Goal: Information Seeking & Learning: Check status

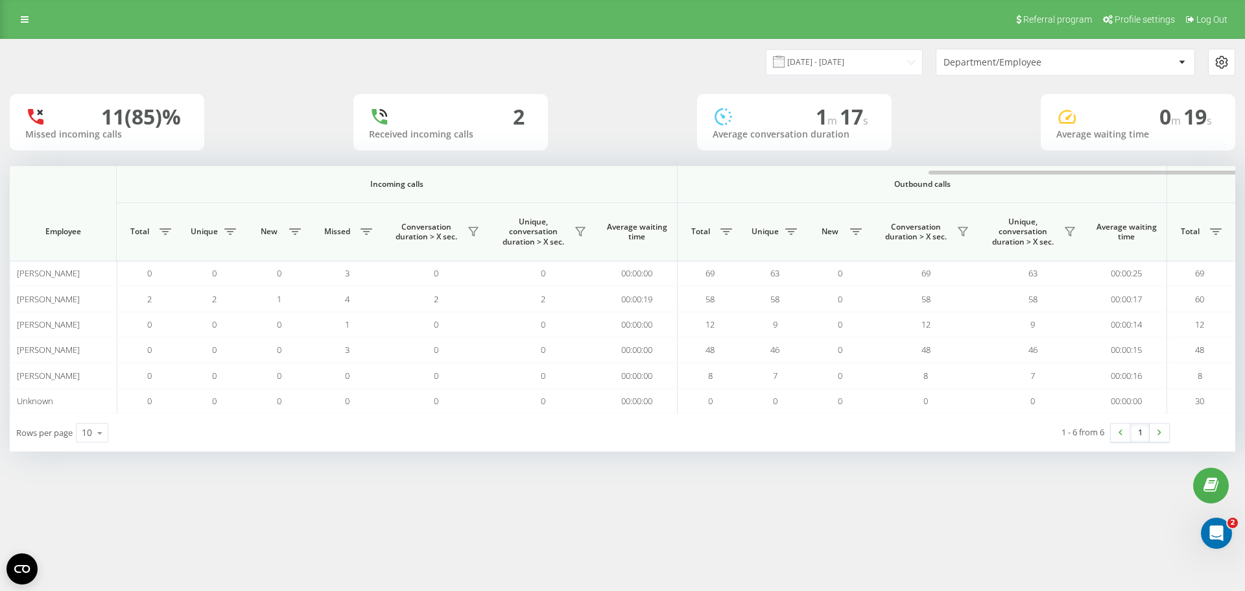
scroll to position [0, 548]
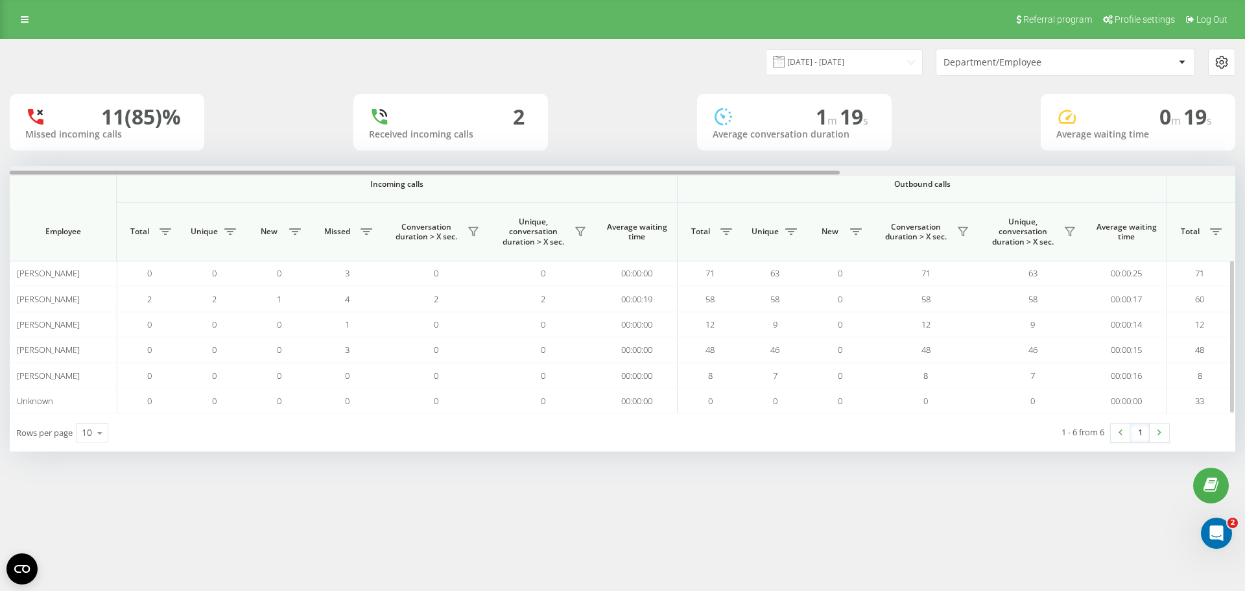
scroll to position [0, 584]
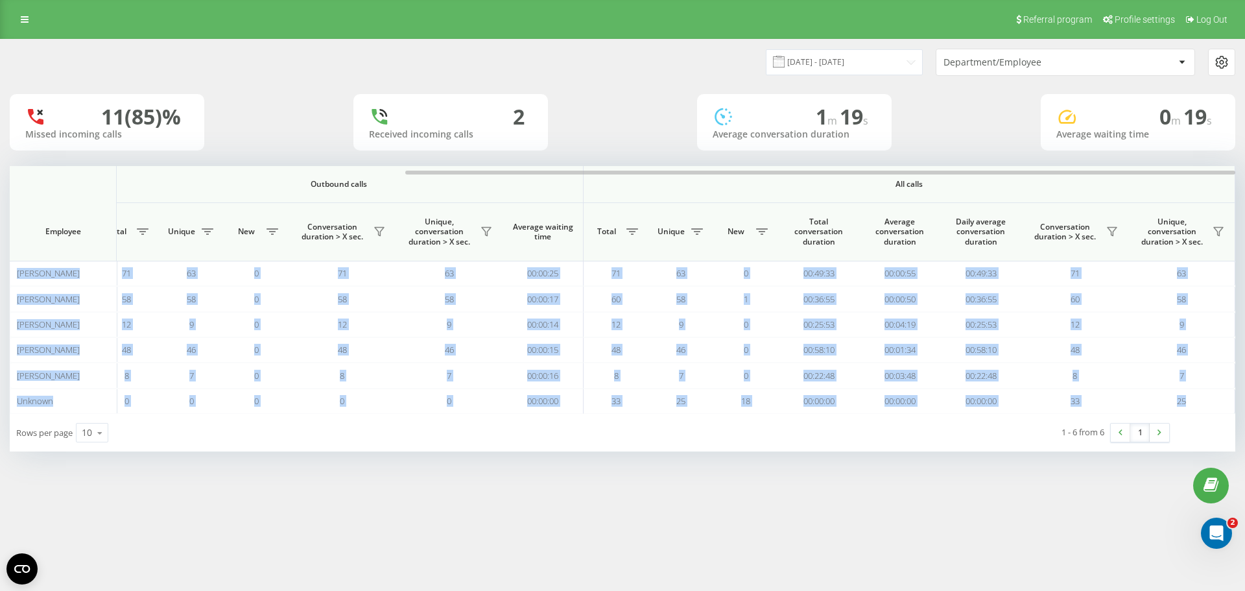
drag, startPoint x: 743, startPoint y: 175, endPoint x: 1041, endPoint y: 165, distance: 297.8
click at [1041, 165] on div "23.09.2025 - 23.09.2025 Department/Employee 11 (85)% Missed incoming calls 2 Re…" at bounding box center [623, 246] width 1226 height 412
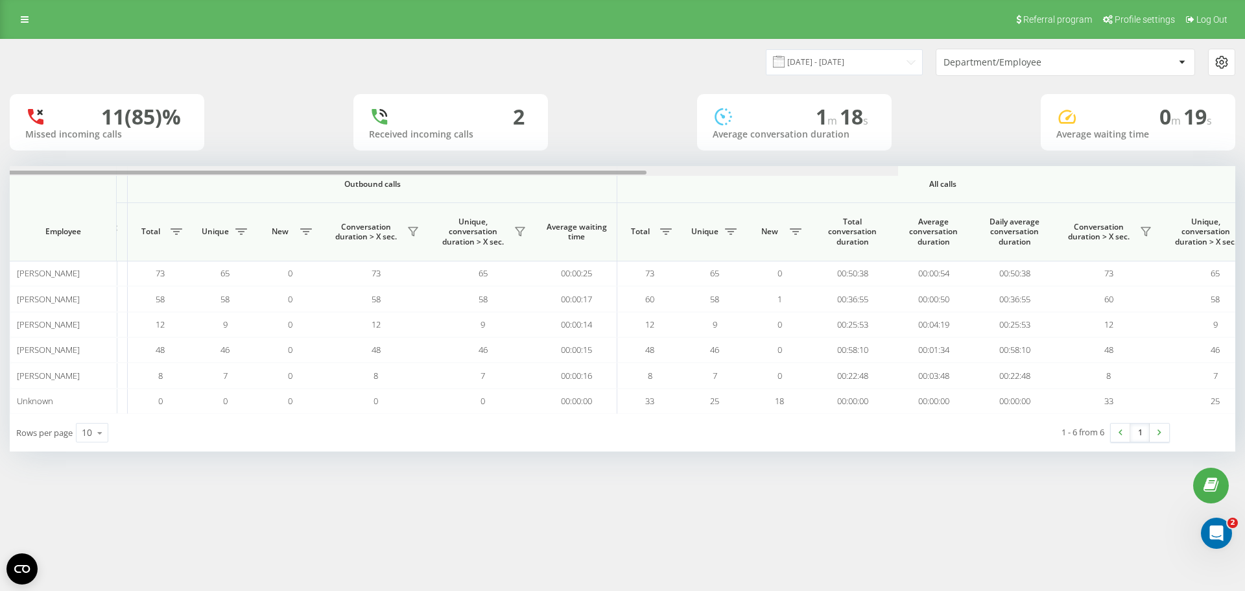
scroll to position [0, 584]
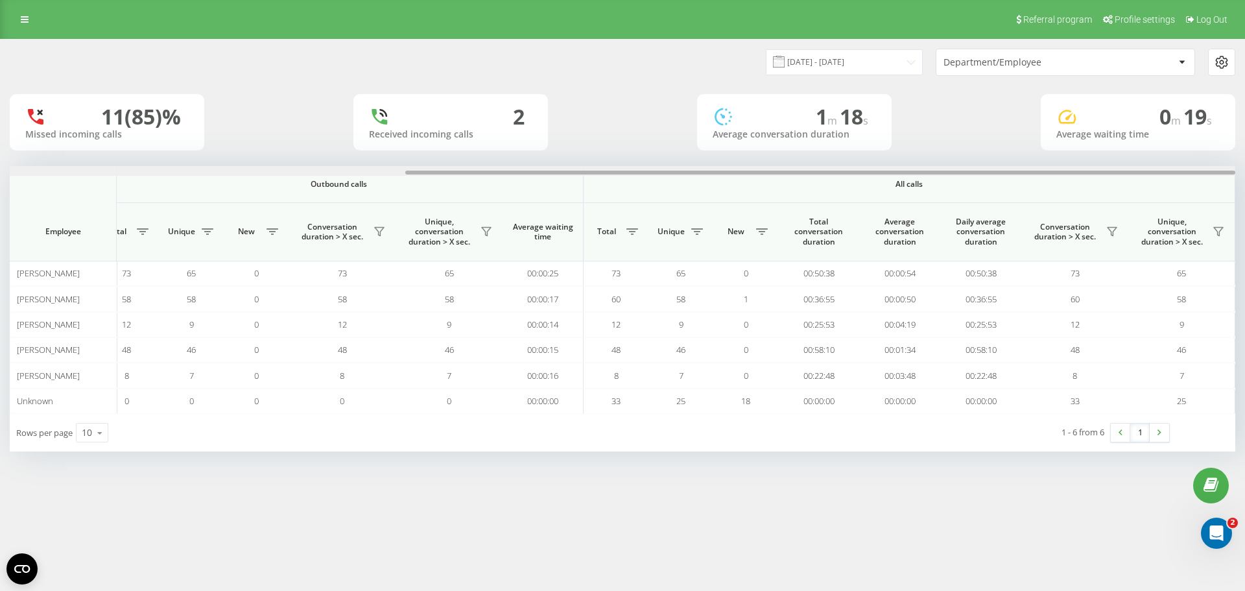
drag, startPoint x: 715, startPoint y: 171, endPoint x: 1223, endPoint y: 155, distance: 508.0
click at [1223, 155] on div "23.09.2025 - 23.09.2025 Department/Employee 11 (85)% Missed incoming calls 2 Re…" at bounding box center [623, 246] width 1226 height 412
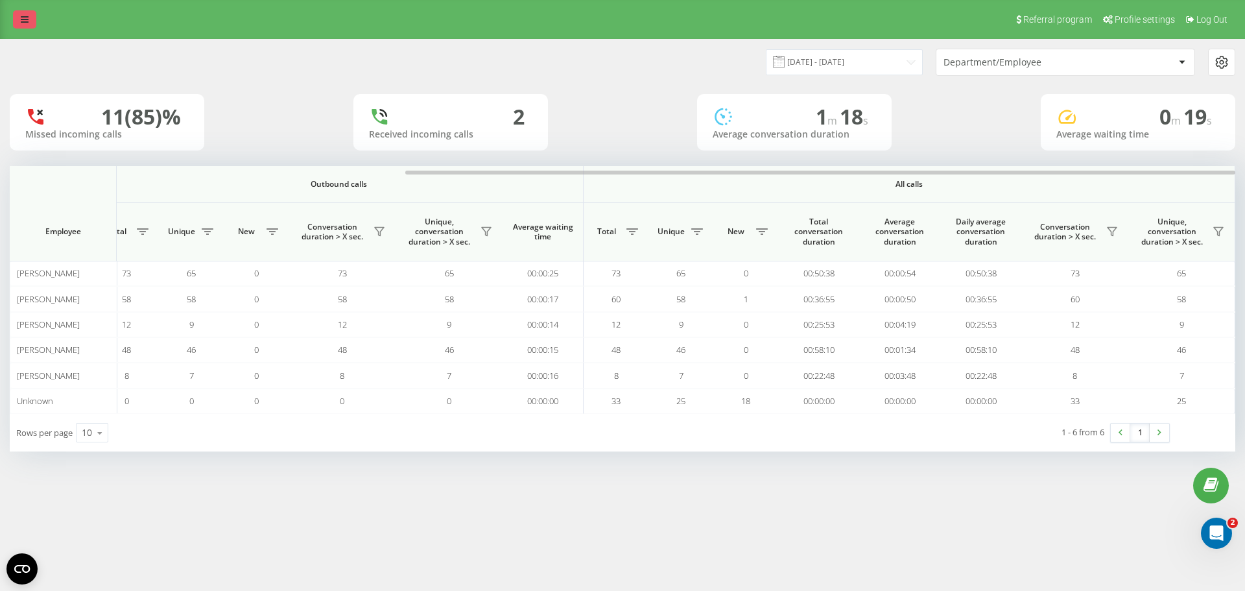
click at [21, 18] on icon at bounding box center [25, 19] width 8 height 9
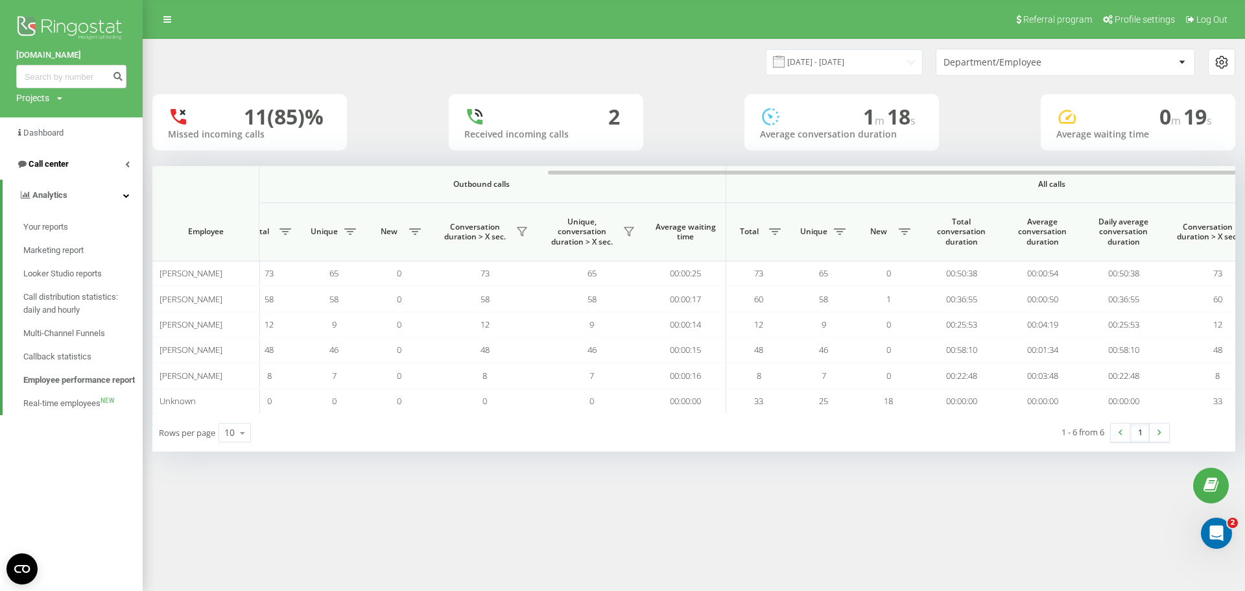
click at [58, 167] on span "Call center" at bounding box center [49, 164] width 40 height 10
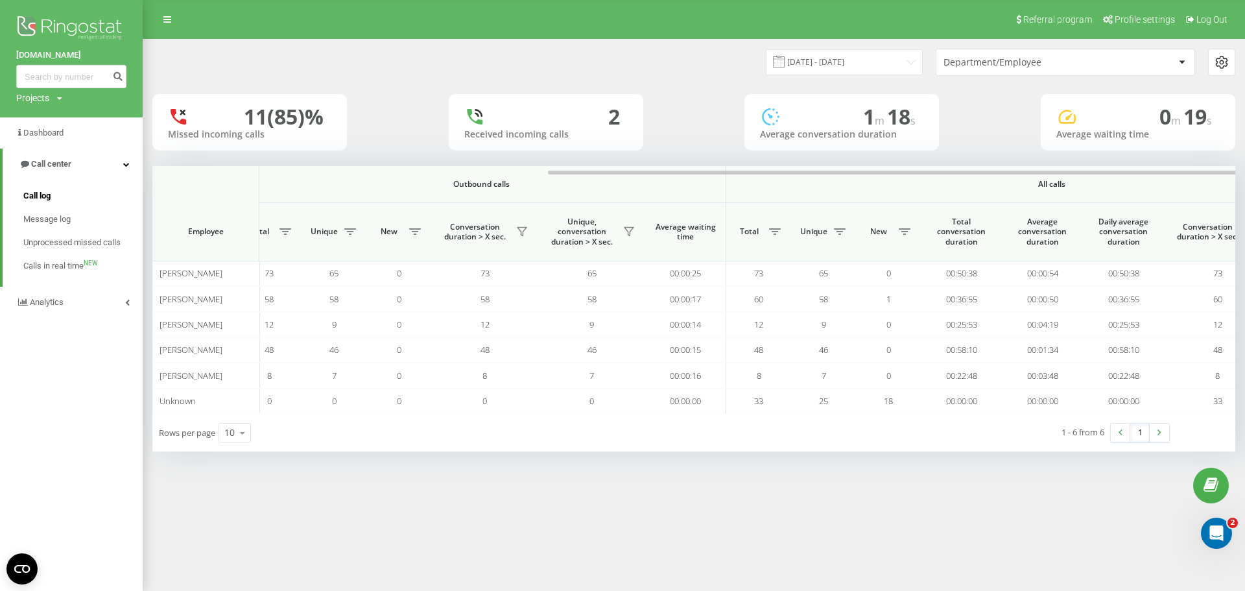
click at [56, 200] on link "Call log" at bounding box center [82, 195] width 119 height 23
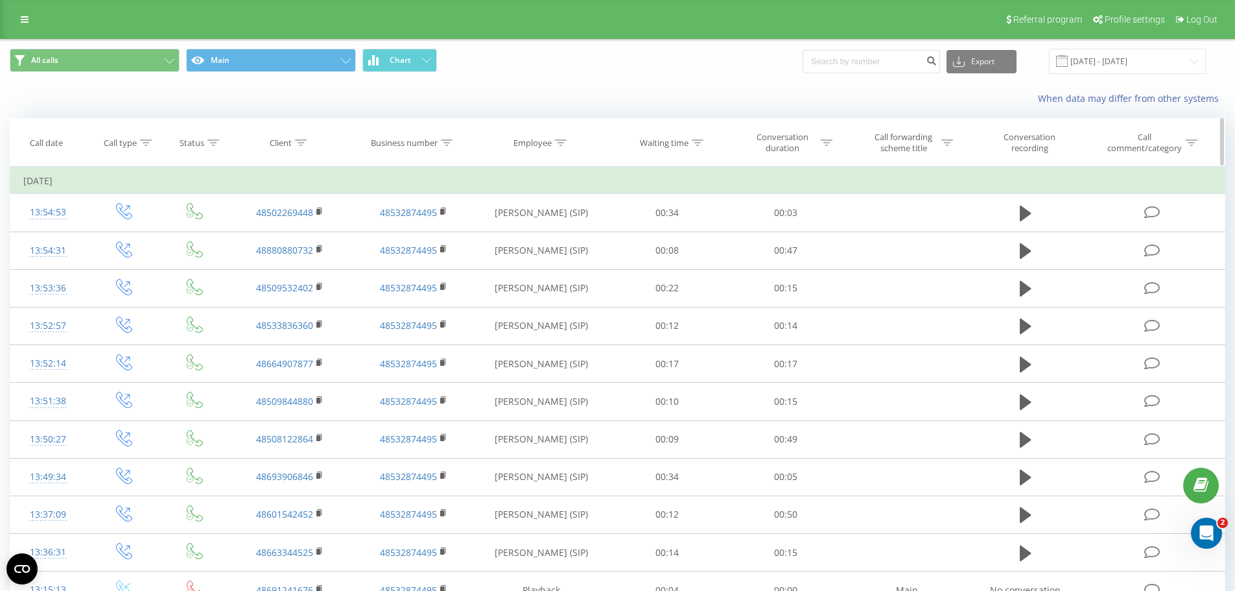
click at [403, 142] on div "Business number" at bounding box center [404, 142] width 67 height 11
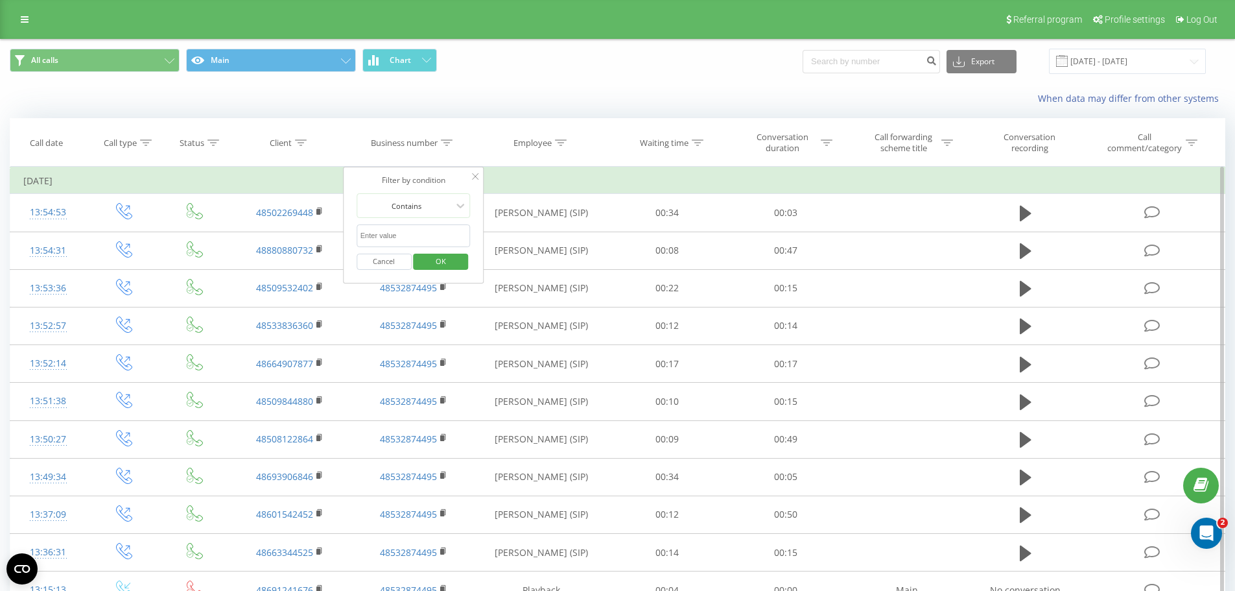
click at [395, 231] on input "text" at bounding box center [414, 235] width 114 height 23
paste input "880880732"
type input "880880732"
click at [473, 179] on icon at bounding box center [475, 176] width 6 height 6
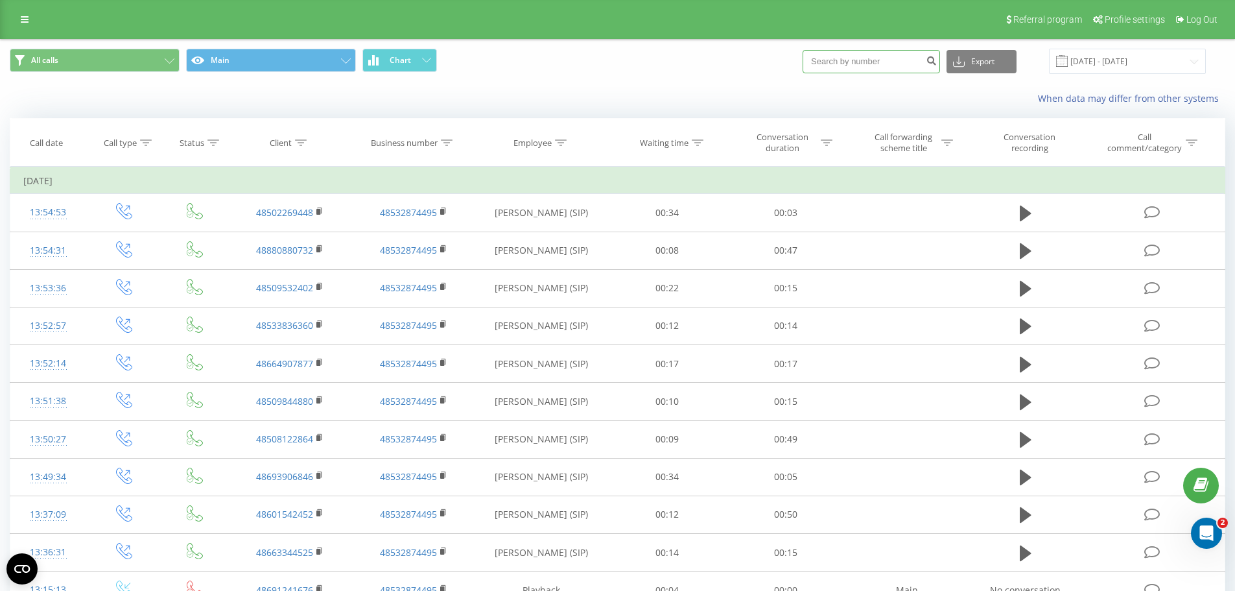
click at [871, 61] on input at bounding box center [871, 61] width 137 height 23
paste input "880880732"
type input "880880732"
click at [937, 63] on icon "submit" at bounding box center [931, 59] width 11 height 8
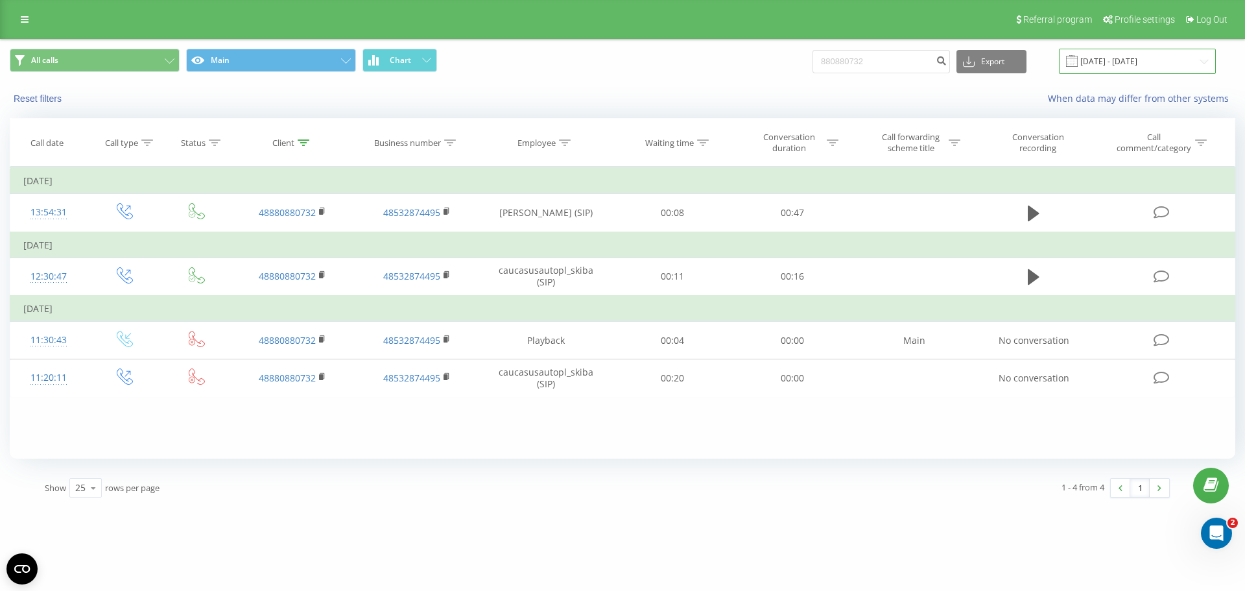
click at [1107, 60] on input "23.06.2025 - 23.09.2025" at bounding box center [1137, 61] width 157 height 25
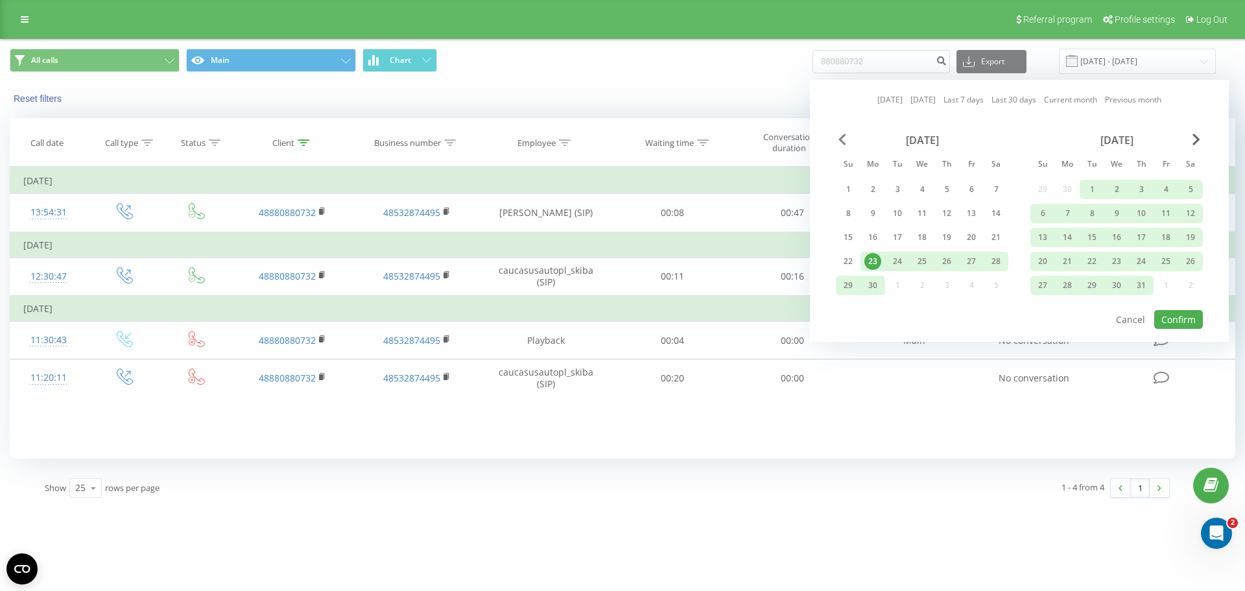
click at [841, 140] on span "Previous Month" at bounding box center [842, 140] width 8 height 12
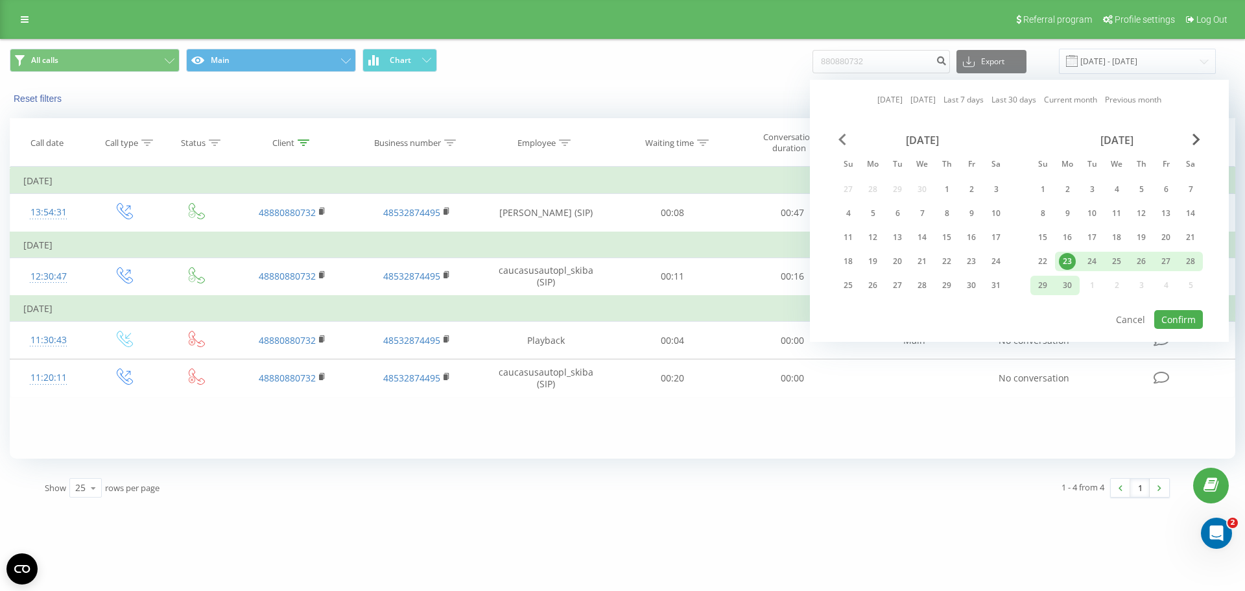
click at [844, 140] on span "Previous Month" at bounding box center [842, 140] width 8 height 12
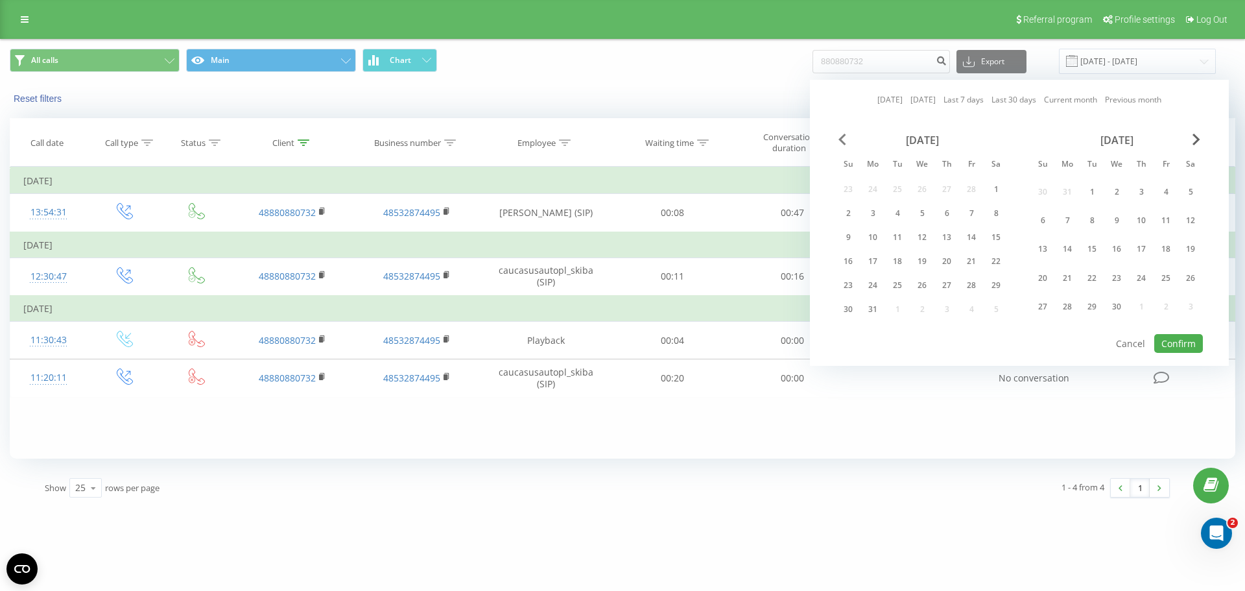
click at [844, 140] on span "Previous Month" at bounding box center [842, 140] width 8 height 12
click at [990, 187] on div "1" at bounding box center [996, 192] width 17 height 17
click at [1202, 142] on div "March 2025" at bounding box center [1116, 140] width 172 height 13
click at [1199, 142] on span "Next Month" at bounding box center [1196, 140] width 8 height 12
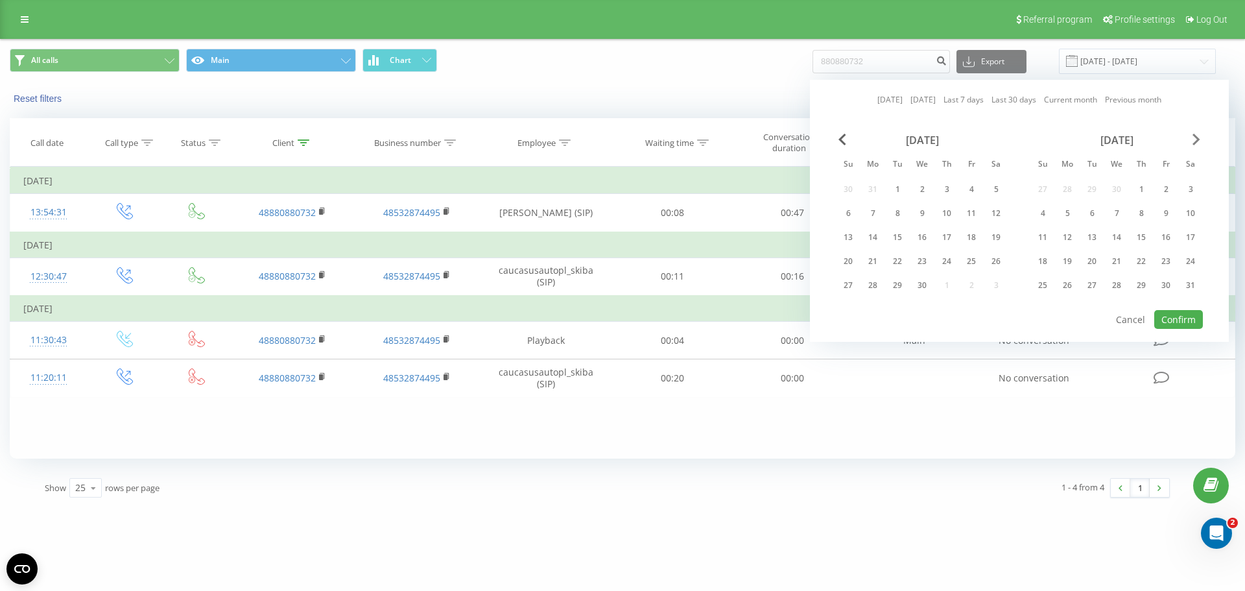
click at [1199, 142] on span "Next Month" at bounding box center [1196, 140] width 8 height 12
click at [1202, 141] on div "July 2025" at bounding box center [1116, 140] width 172 height 13
click at [1198, 141] on span "Next Month" at bounding box center [1196, 140] width 8 height 12
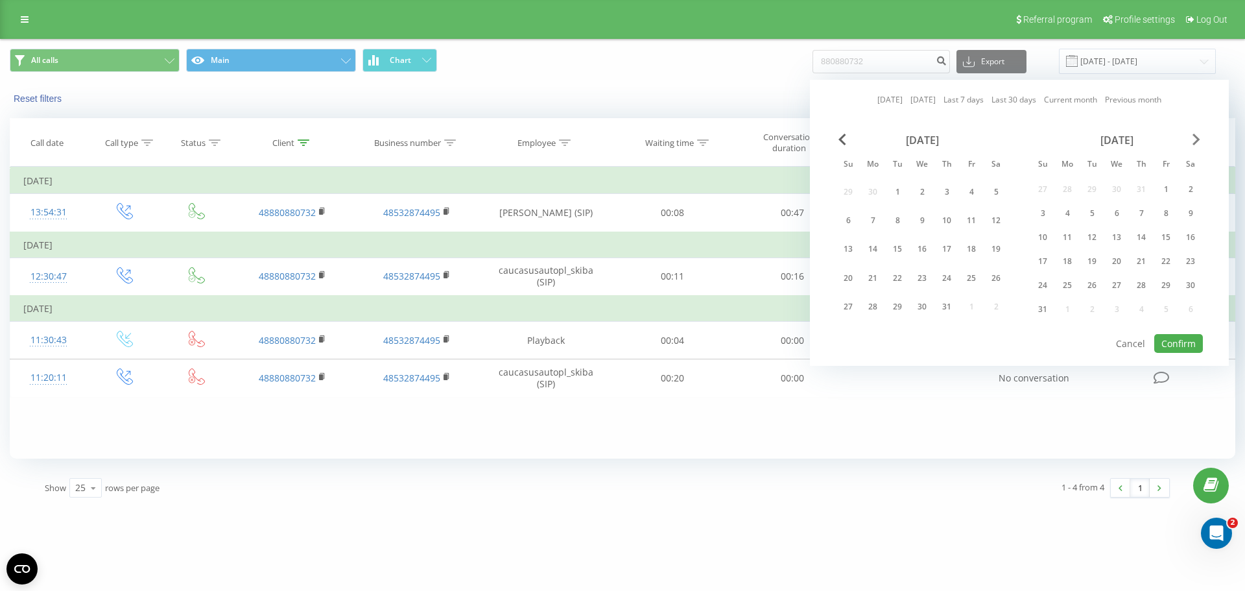
click at [1198, 141] on span "Next Month" at bounding box center [1196, 140] width 8 height 12
click at [1096, 281] on div "23" at bounding box center [1092, 278] width 17 height 17
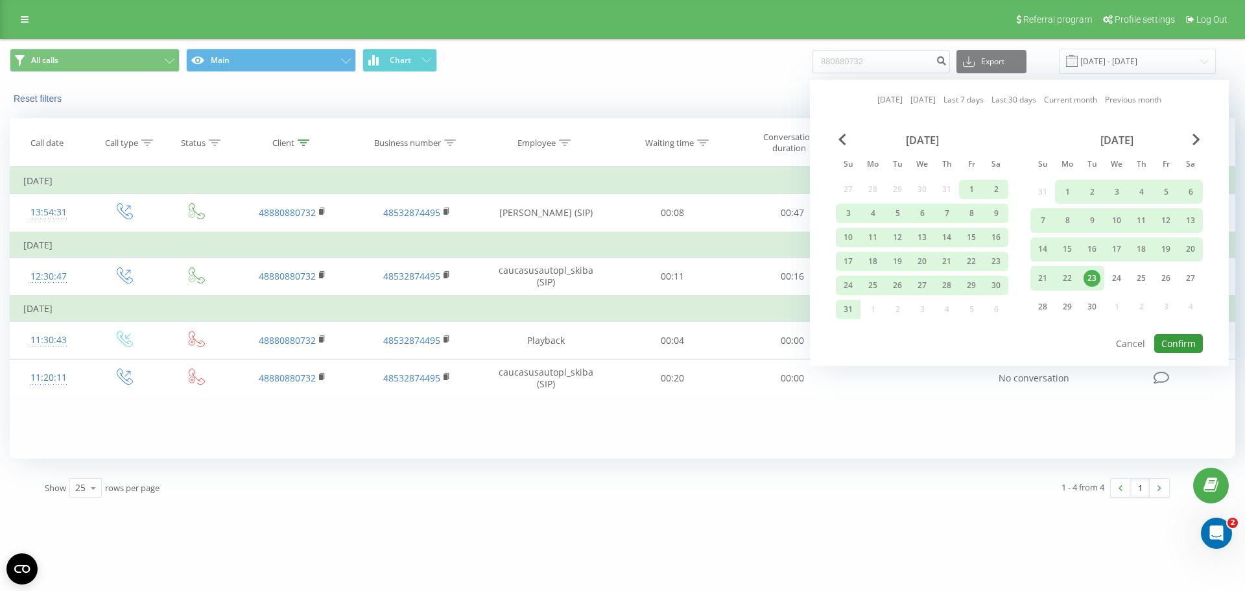
click at [1174, 338] on button "Confirm" at bounding box center [1178, 343] width 49 height 19
type input "01.02.2025 - 23.09.2025"
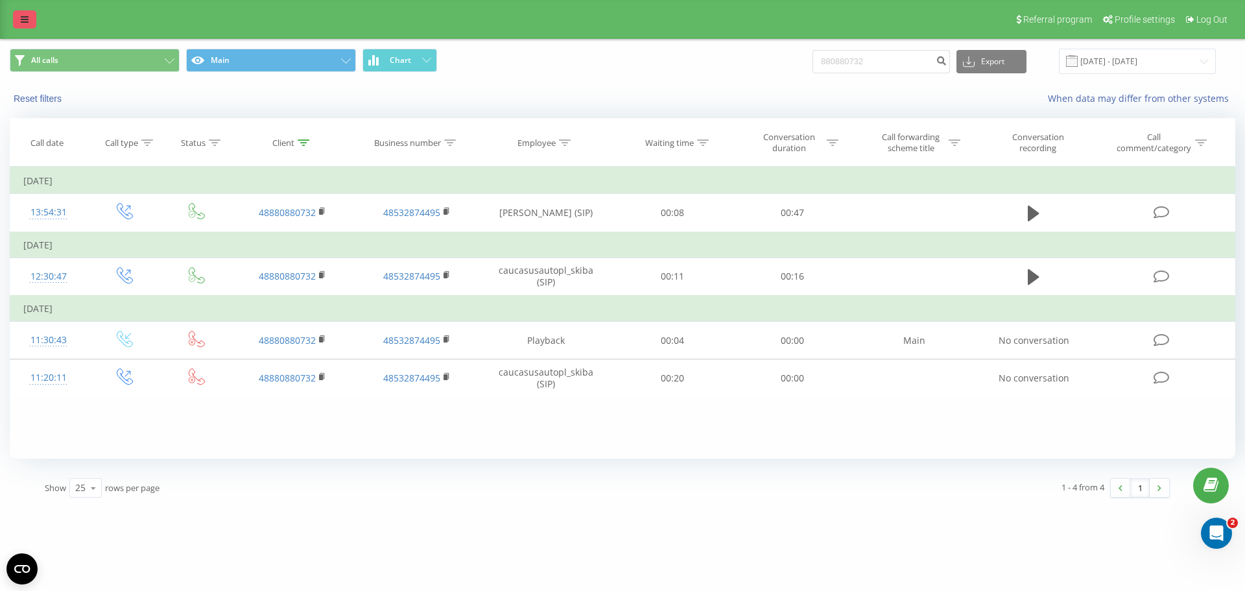
click at [29, 25] on link at bounding box center [24, 19] width 23 height 18
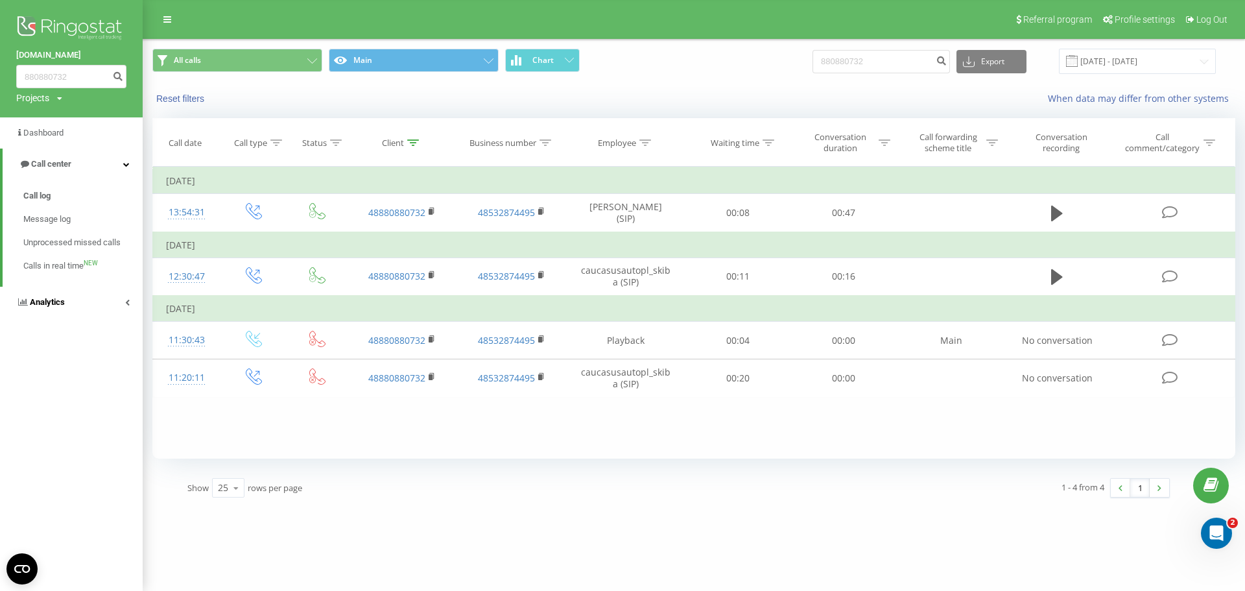
click at [51, 307] on span "Analytics" at bounding box center [47, 302] width 35 height 10
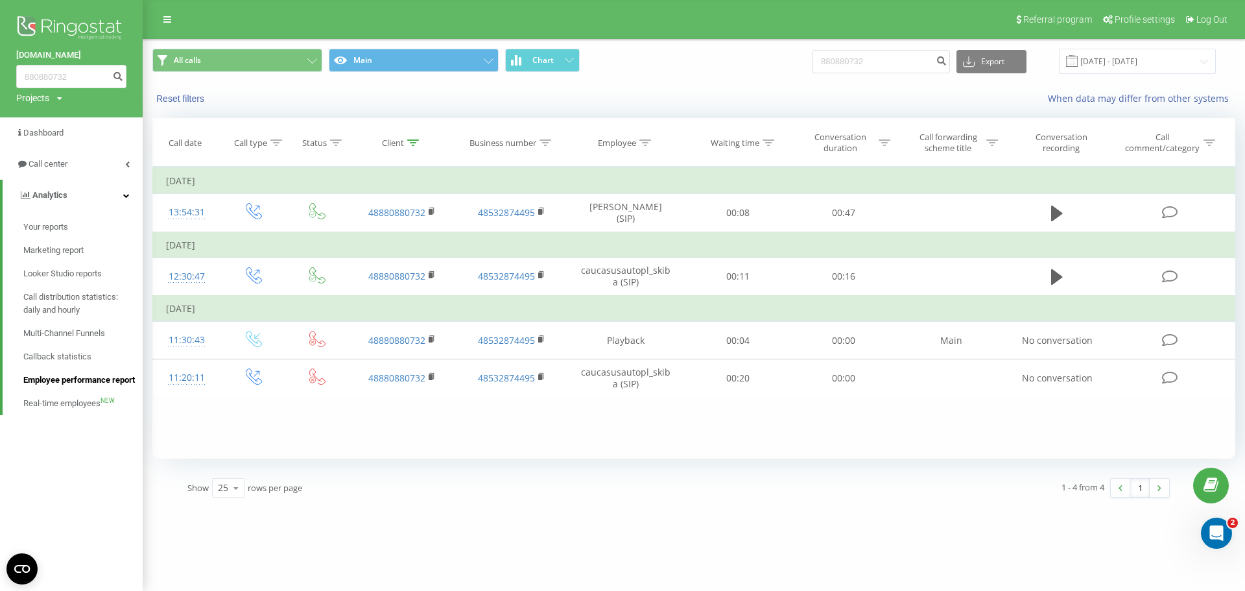
click at [51, 386] on span "Employee performance report" at bounding box center [79, 379] width 112 height 13
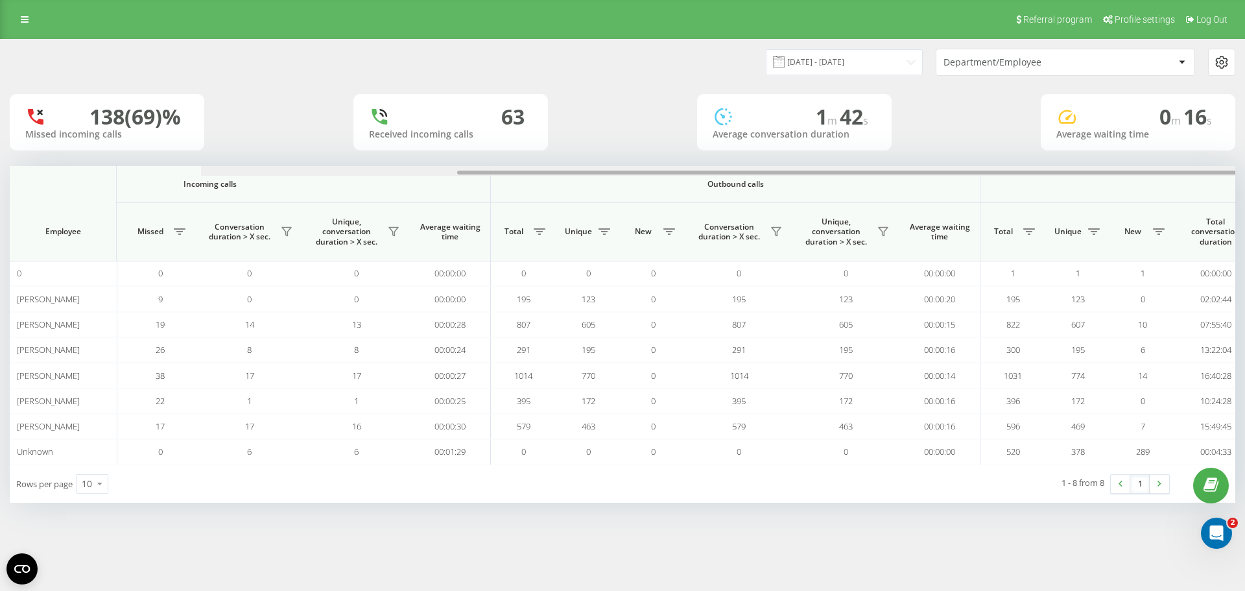
scroll to position [0, 584]
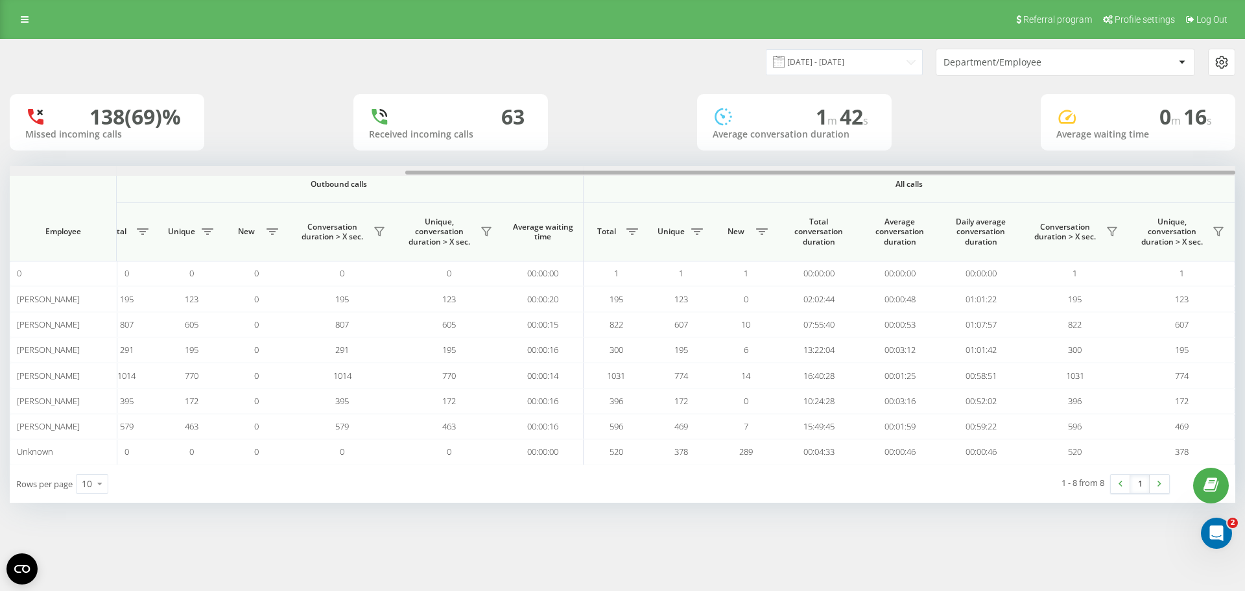
drag, startPoint x: 750, startPoint y: 174, endPoint x: 1244, endPoint y: 233, distance: 498.3
click at [1244, 233] on div "[DATE] - [DATE] Department/Employee 138 (69)% Missed incoming calls 63 Received…" at bounding box center [622, 284] width 1245 height 490
drag, startPoint x: 802, startPoint y: 171, endPoint x: 895, endPoint y: 178, distance: 93.0
click at [895, 178] on div "Incoming calls Outbound calls All calls Employee Total Unique New Missed Conver…" at bounding box center [623, 315] width 1226 height 298
click at [887, 62] on input "23.08.2025 - 23.09.2025" at bounding box center [844, 61] width 157 height 25
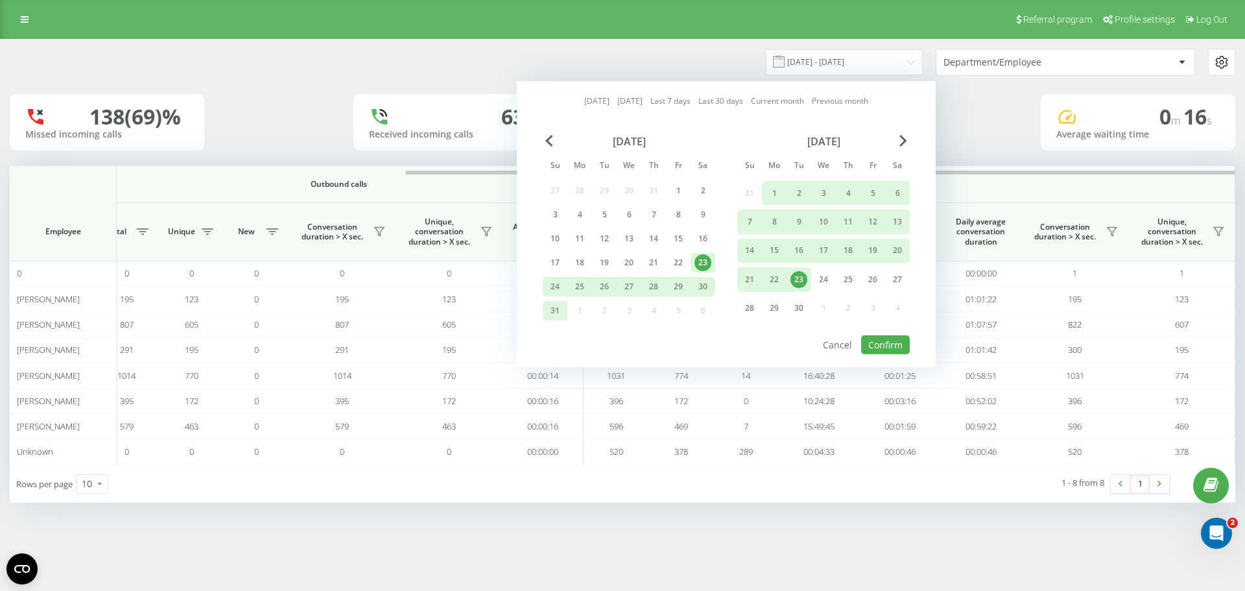
click at [798, 272] on div "23" at bounding box center [798, 279] width 17 height 17
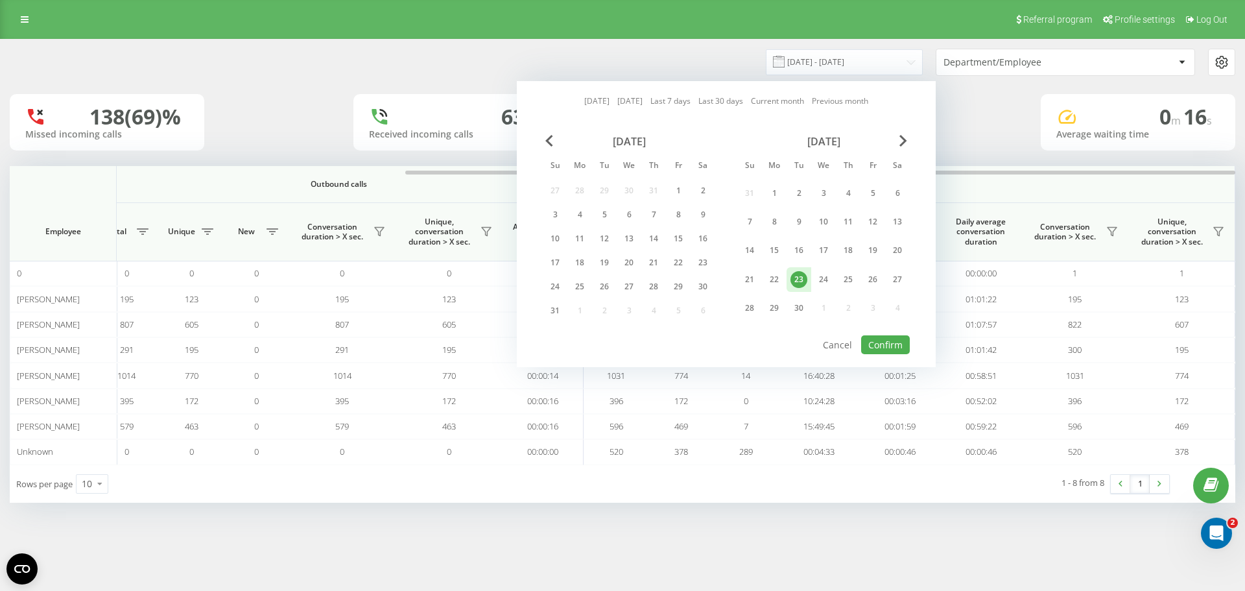
click at [798, 272] on div "23" at bounding box center [798, 279] width 17 height 17
click at [872, 344] on button "Confirm" at bounding box center [885, 344] width 49 height 19
type input "[DATE] - [DATE]"
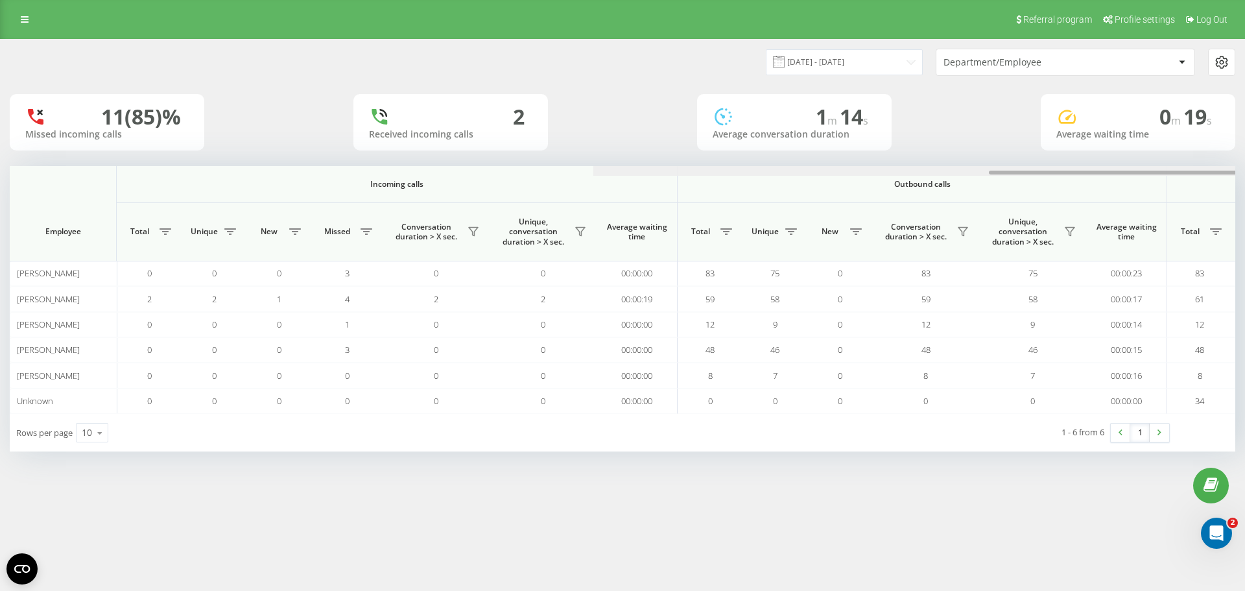
scroll to position [0, 584]
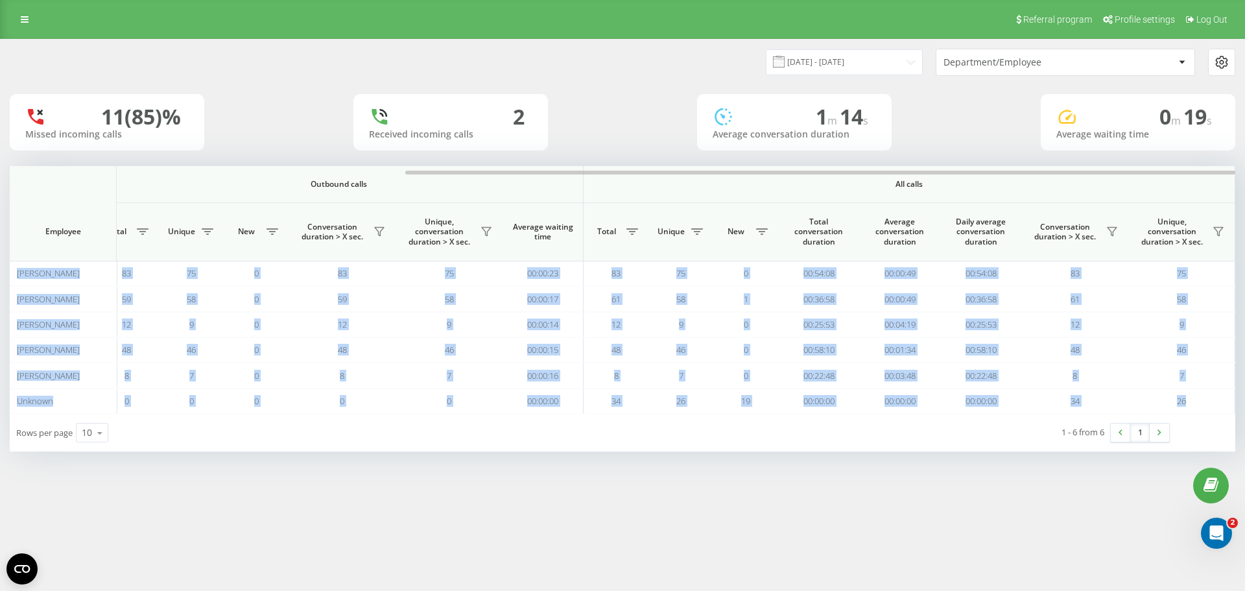
drag, startPoint x: 827, startPoint y: 169, endPoint x: 898, endPoint y: 165, distance: 71.4
click at [1167, 165] on div "23.09.2025 - 23.09.2025 Department/Employee 11 (85)% Missed incoming calls 2 Re…" at bounding box center [623, 246] width 1226 height 412
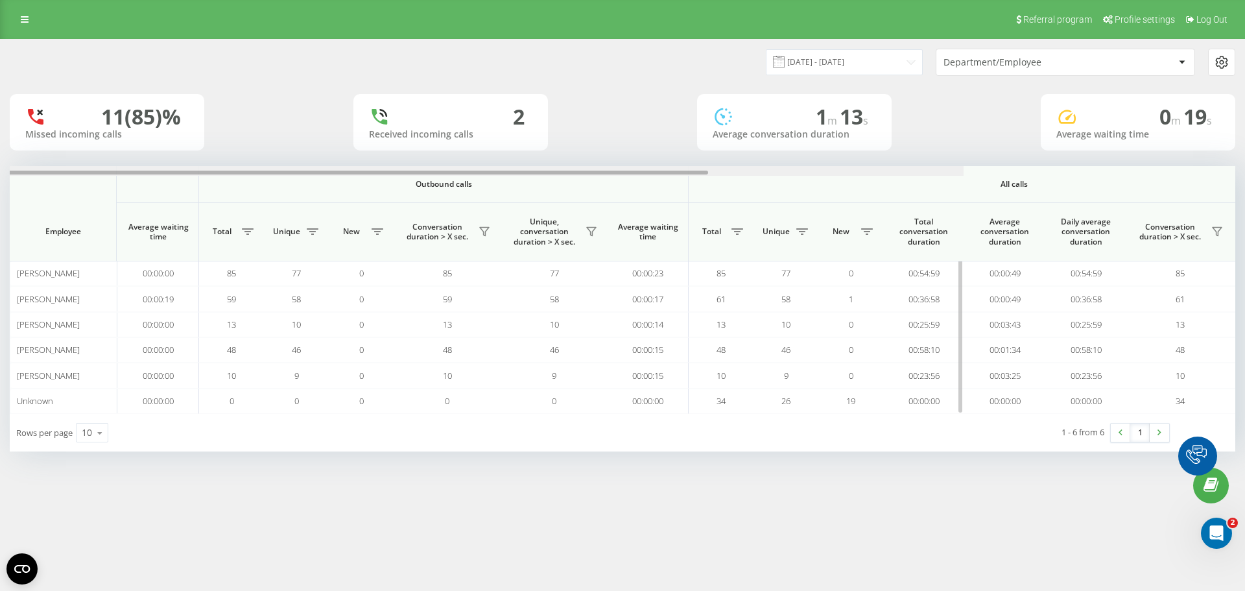
scroll to position [0, 584]
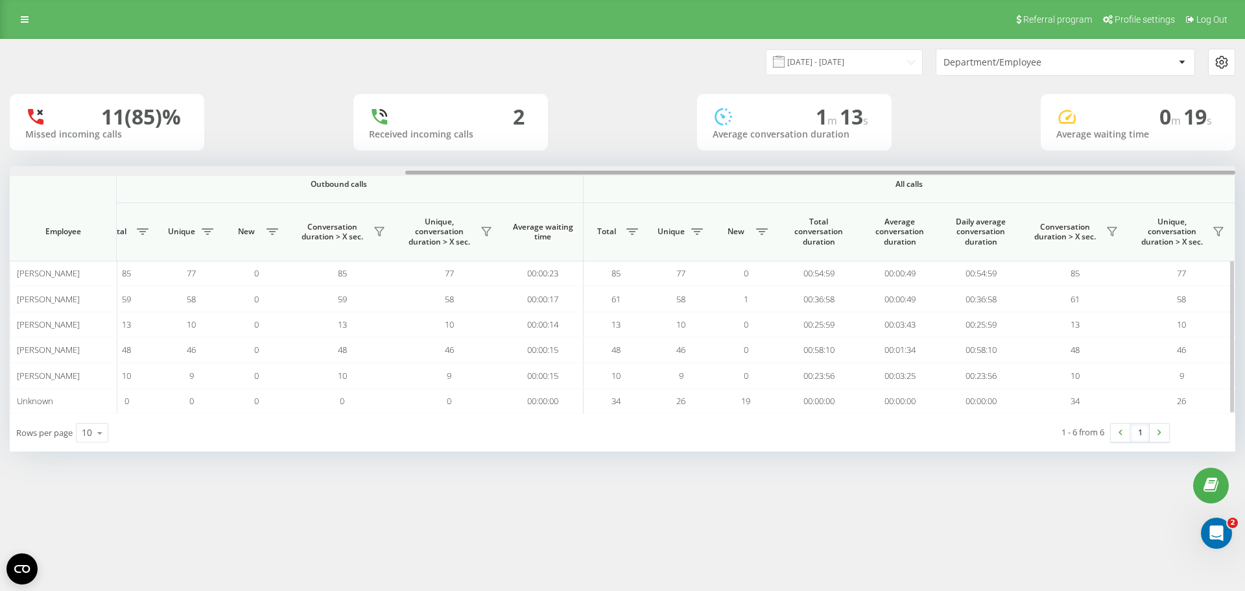
drag, startPoint x: 729, startPoint y: 174, endPoint x: 1203, endPoint y: 174, distance: 474.7
click at [1203, 174] on div at bounding box center [820, 173] width 830 height 4
drag, startPoint x: 738, startPoint y: 169, endPoint x: 807, endPoint y: 169, distance: 69.4
click at [807, 169] on div at bounding box center [623, 171] width 1226 height 10
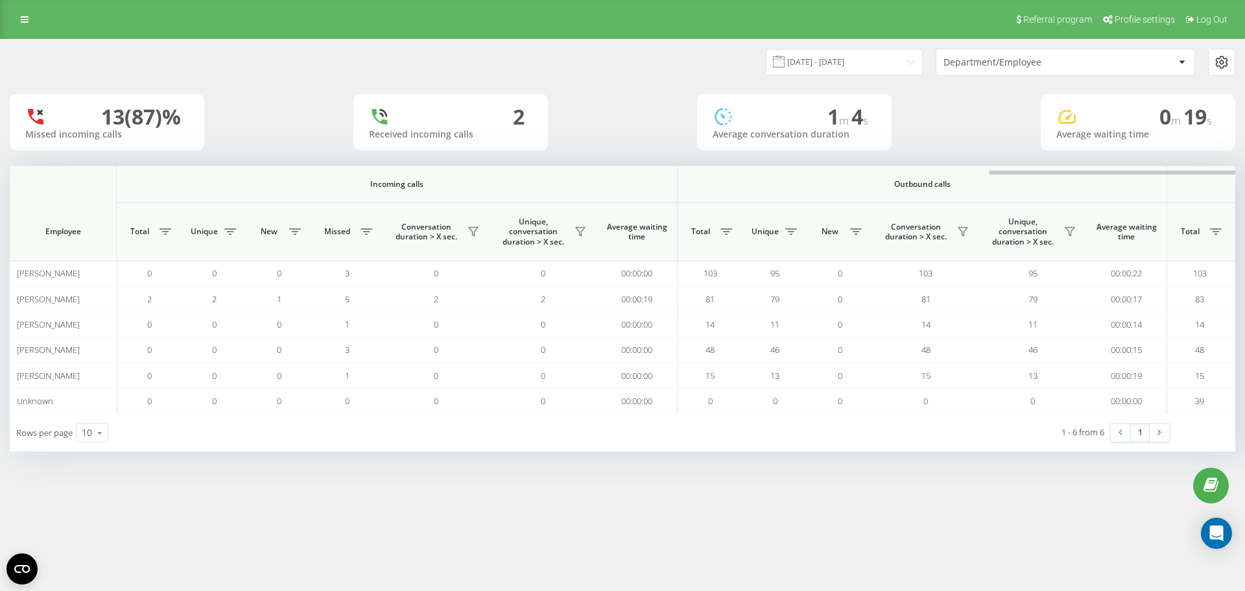
scroll to position [0, 584]
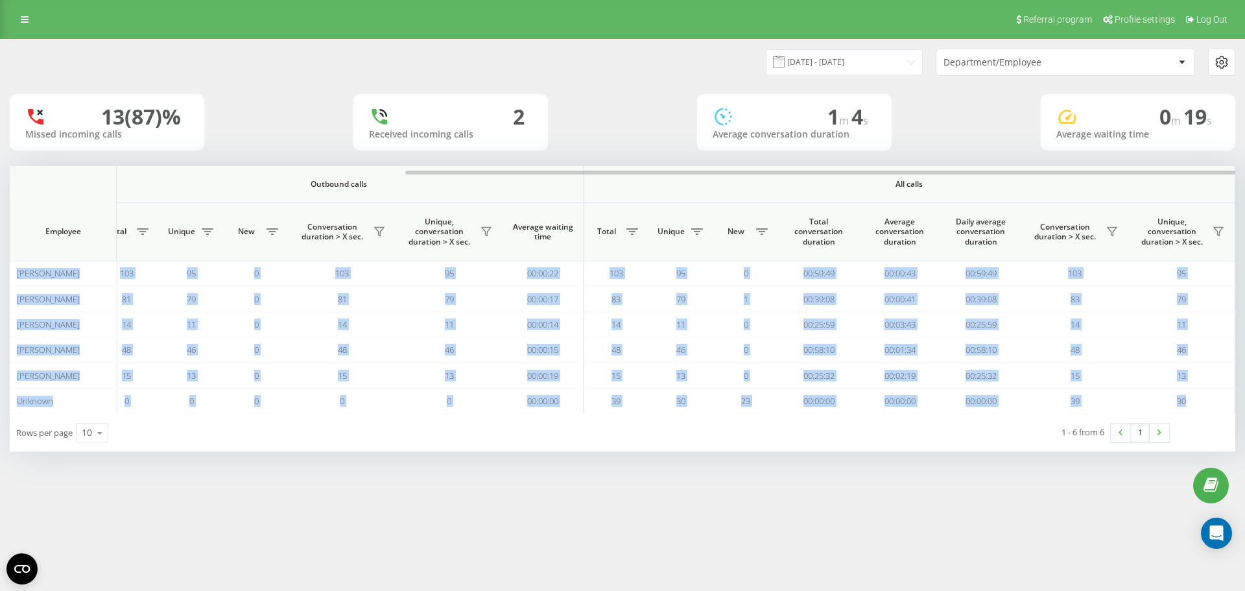
drag, startPoint x: 307, startPoint y: 170, endPoint x: 941, endPoint y: 162, distance: 633.6
click at [941, 162] on div "23.09.2025 - 23.09.2025 Department/Employee 13 (87)% Missed incoming calls 2 Re…" at bounding box center [623, 246] width 1226 height 412
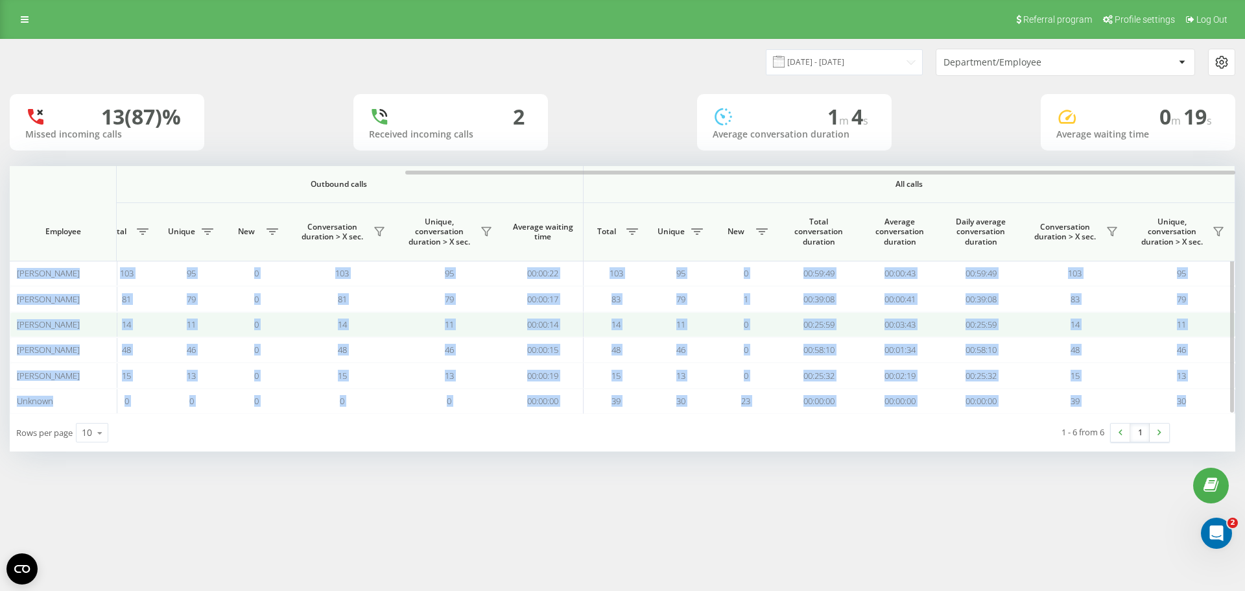
scroll to position [0, 0]
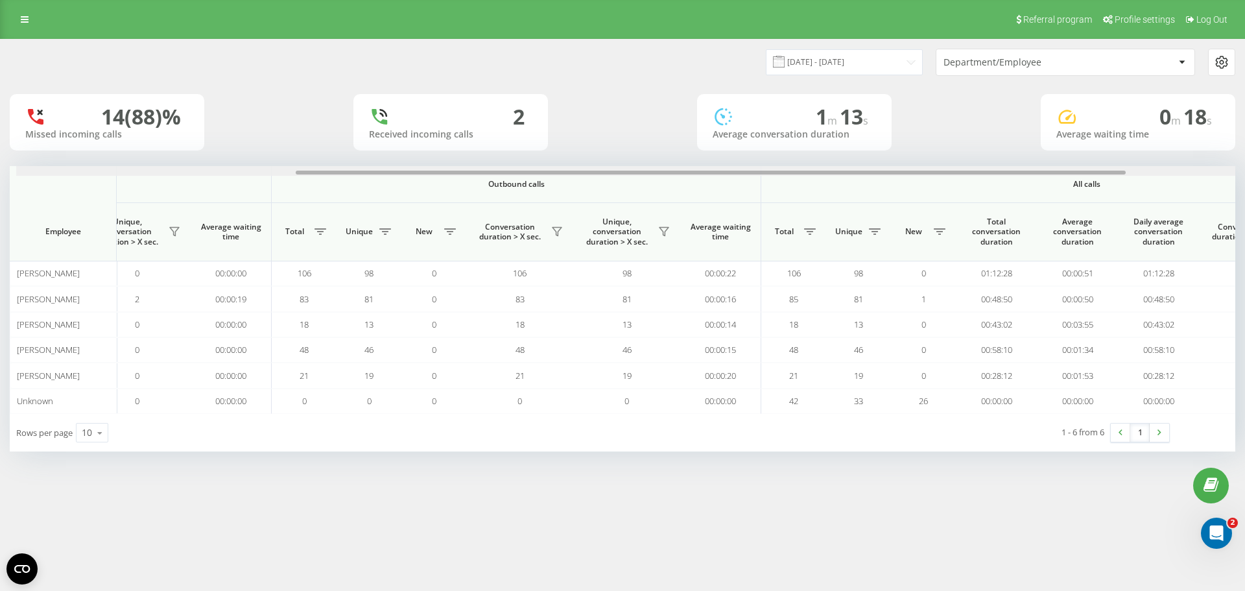
scroll to position [0, 412]
drag, startPoint x: 379, startPoint y: 171, endPoint x: 654, endPoint y: 173, distance: 275.6
click at [654, 173] on div at bounding box center [704, 173] width 830 height 4
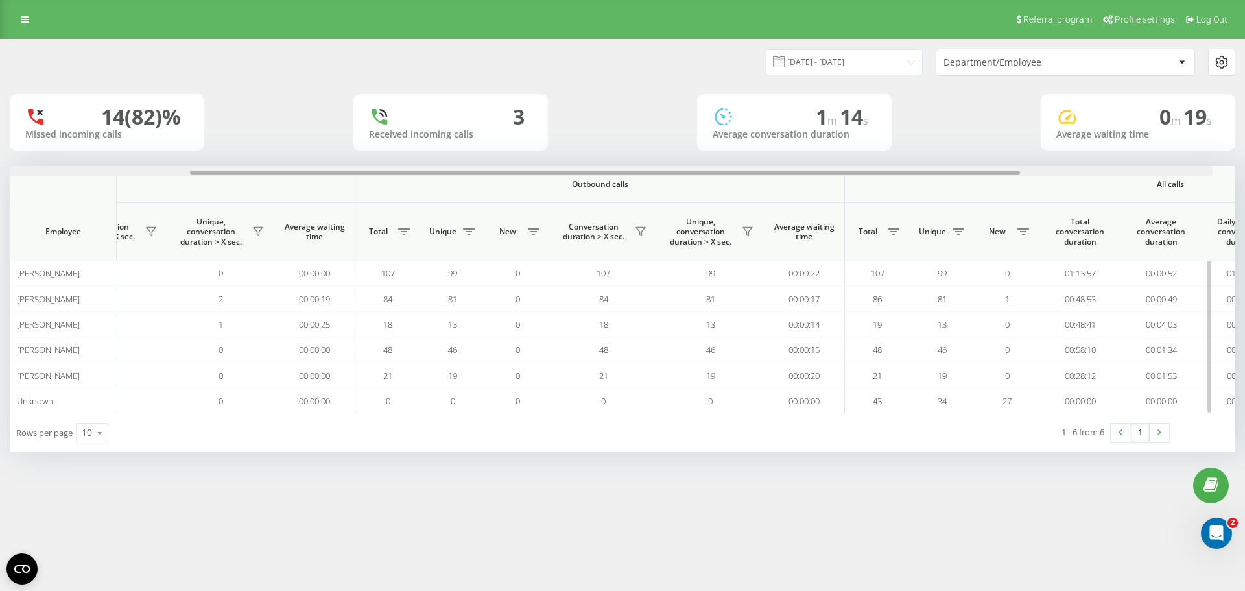
scroll to position [0, 584]
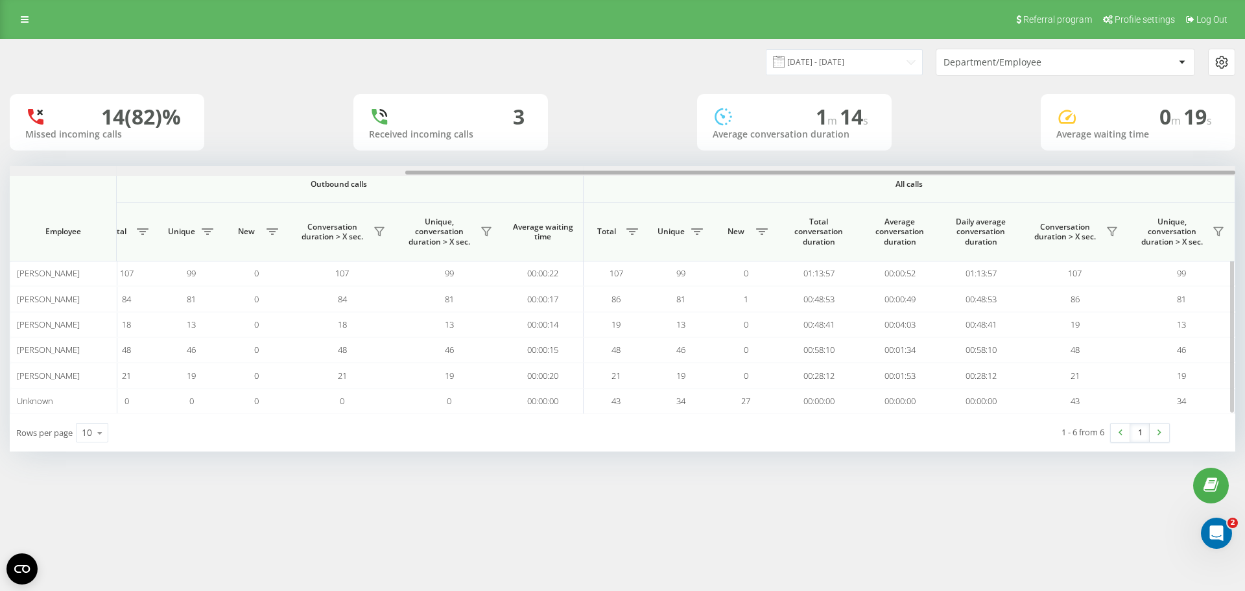
drag, startPoint x: 619, startPoint y: 173, endPoint x: 1156, endPoint y: 172, distance: 536.9
click at [1156, 172] on div at bounding box center [820, 173] width 830 height 4
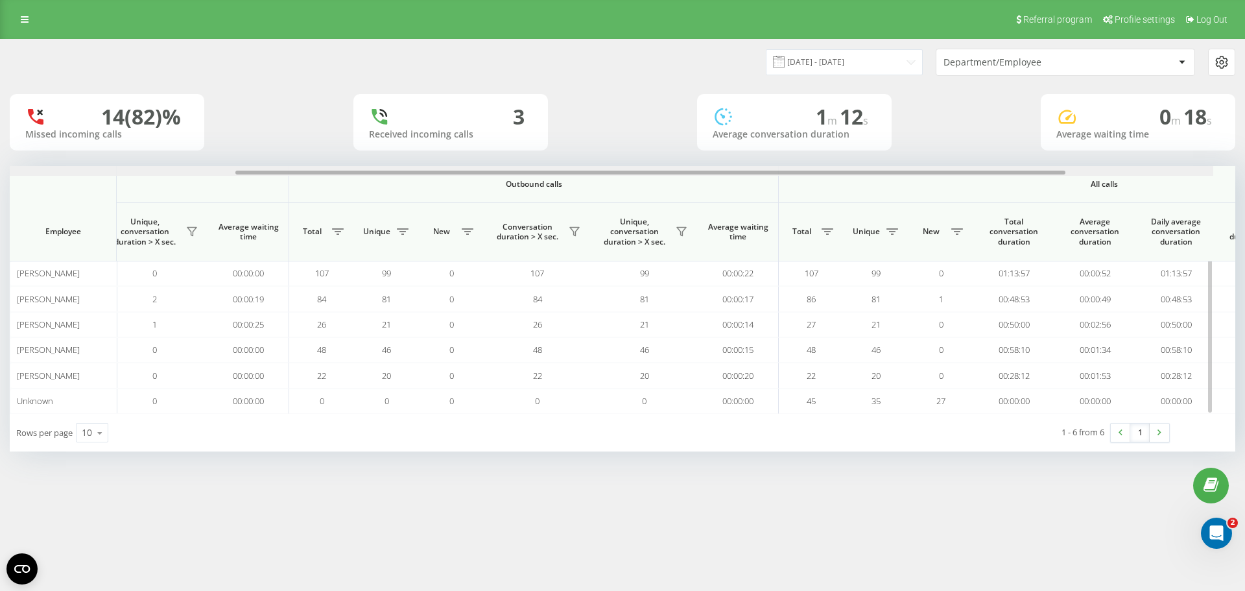
scroll to position [0, 584]
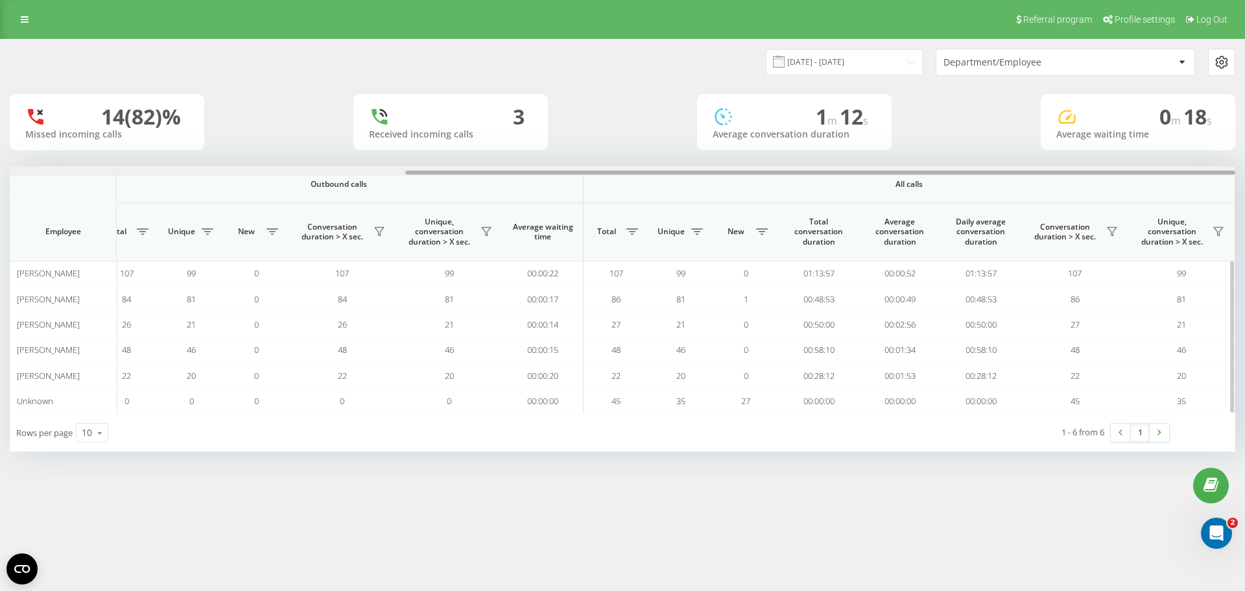
drag, startPoint x: 756, startPoint y: 171, endPoint x: 1235, endPoint y: 174, distance: 478.6
click at [1235, 174] on div at bounding box center [623, 171] width 1226 height 10
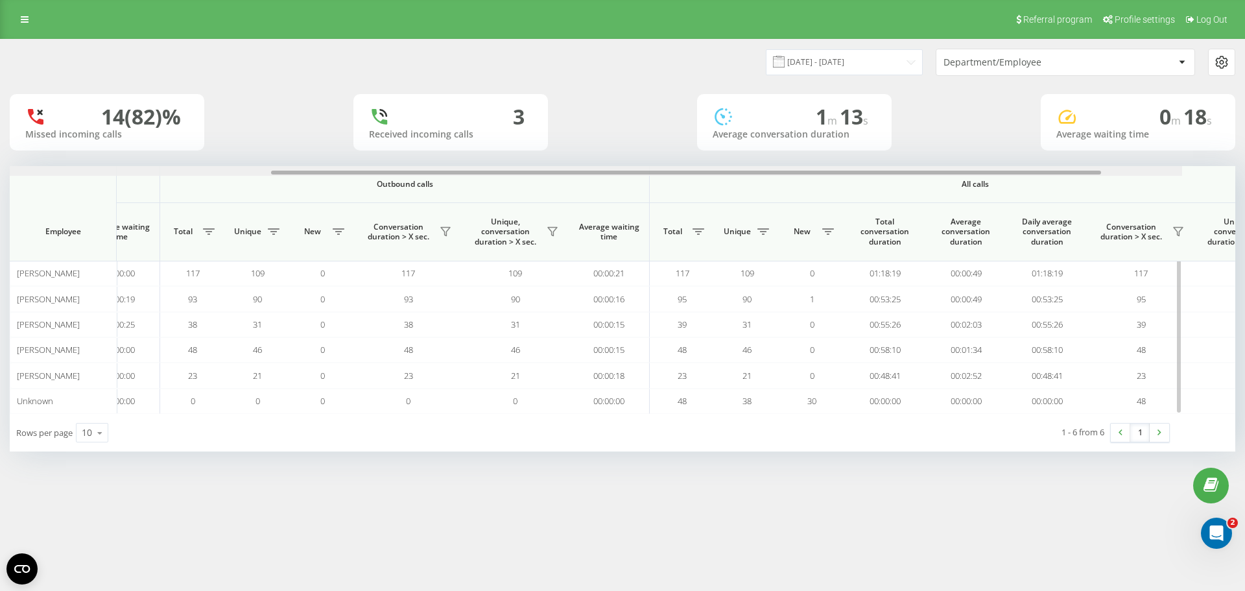
scroll to position [0, 584]
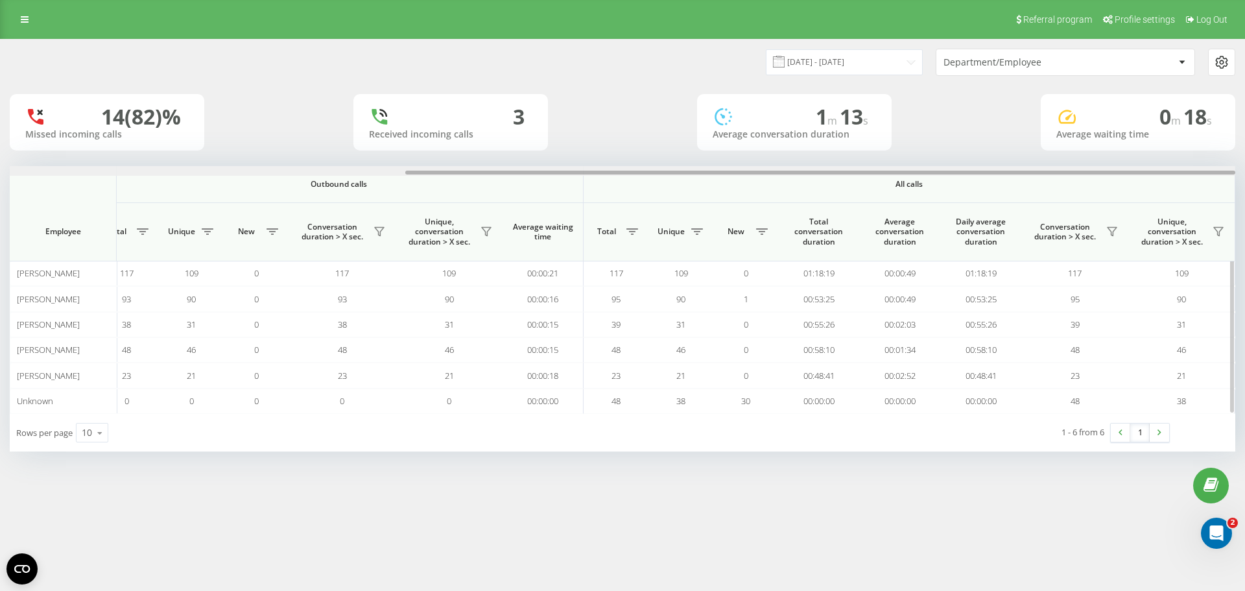
drag, startPoint x: 733, startPoint y: 172, endPoint x: 1135, endPoint y: 172, distance: 402.0
click at [1135, 172] on div at bounding box center [820, 173] width 830 height 4
